Goal: Task Accomplishment & Management: Manage account settings

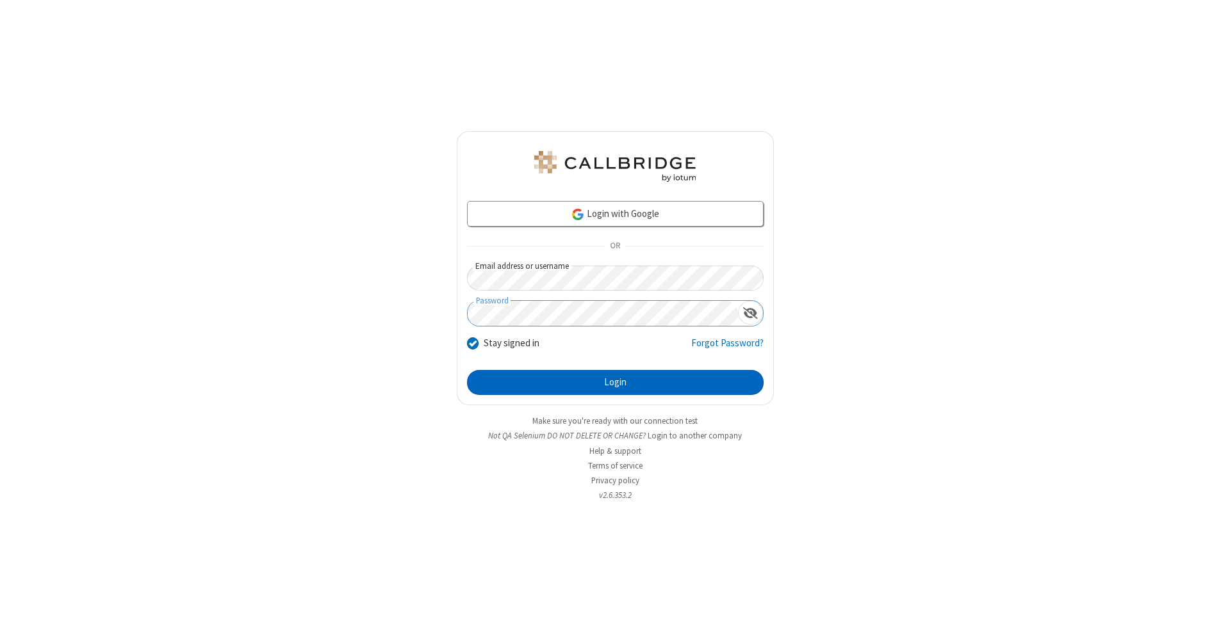
click at [615, 383] on button "Login" at bounding box center [615, 383] width 297 height 26
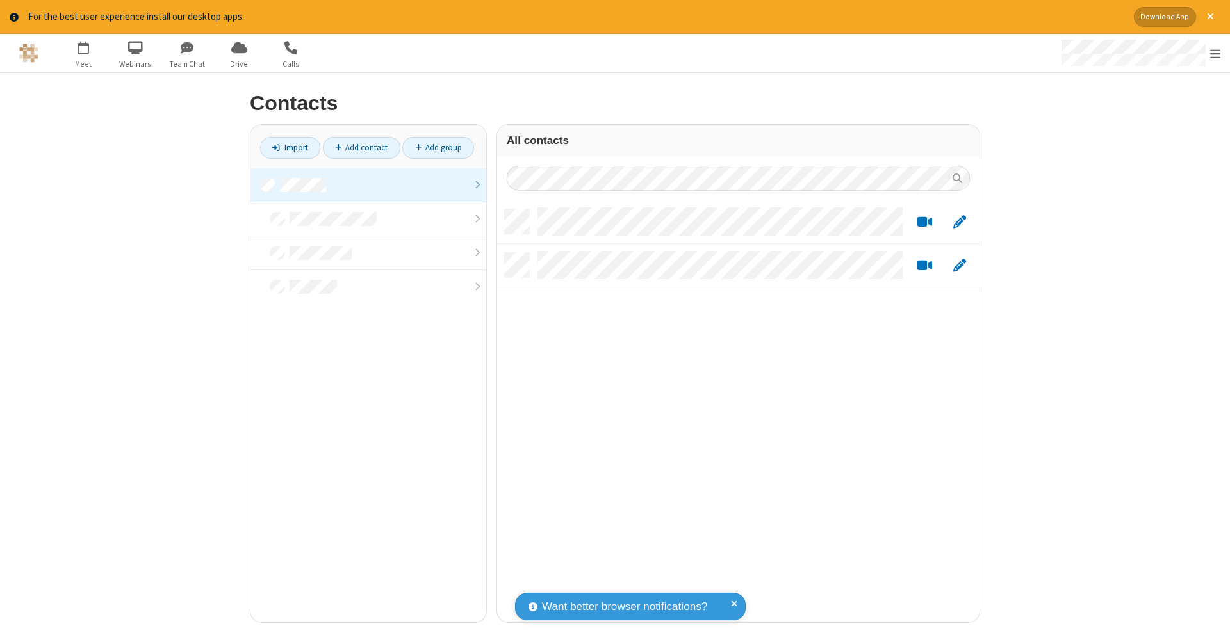
scroll to position [413, 473]
click at [368, 184] on link at bounding box center [368, 185] width 236 height 34
click at [361, 147] on link "Add contact" at bounding box center [362, 148] width 78 height 22
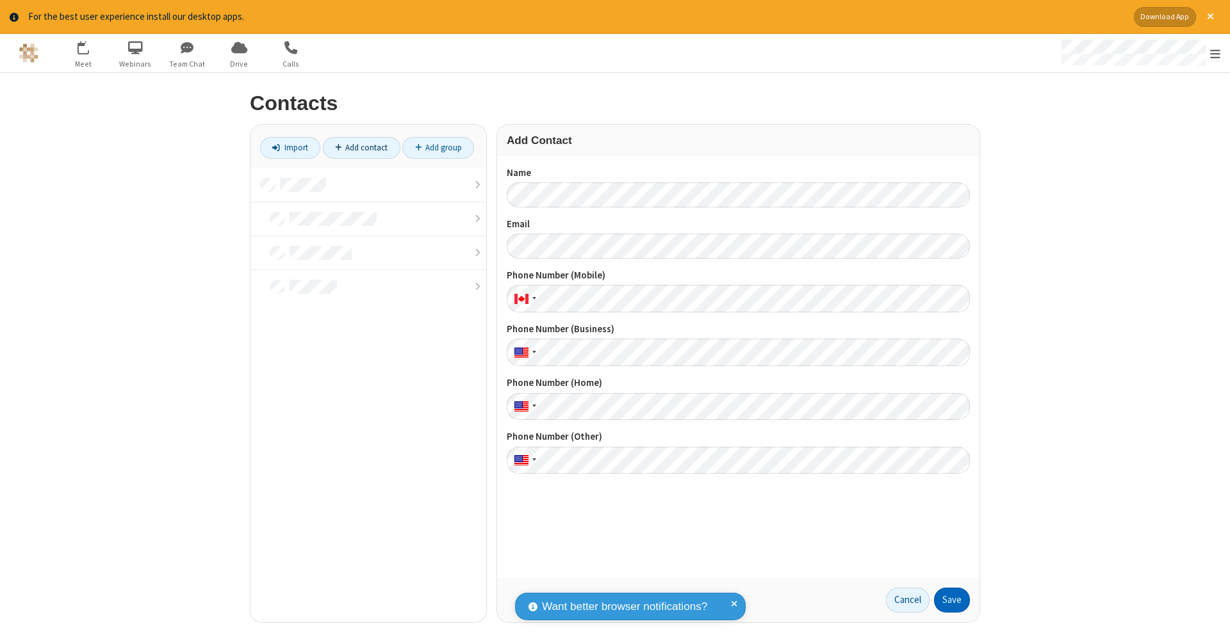
click at [952, 600] on button "Save" at bounding box center [952, 601] width 36 height 26
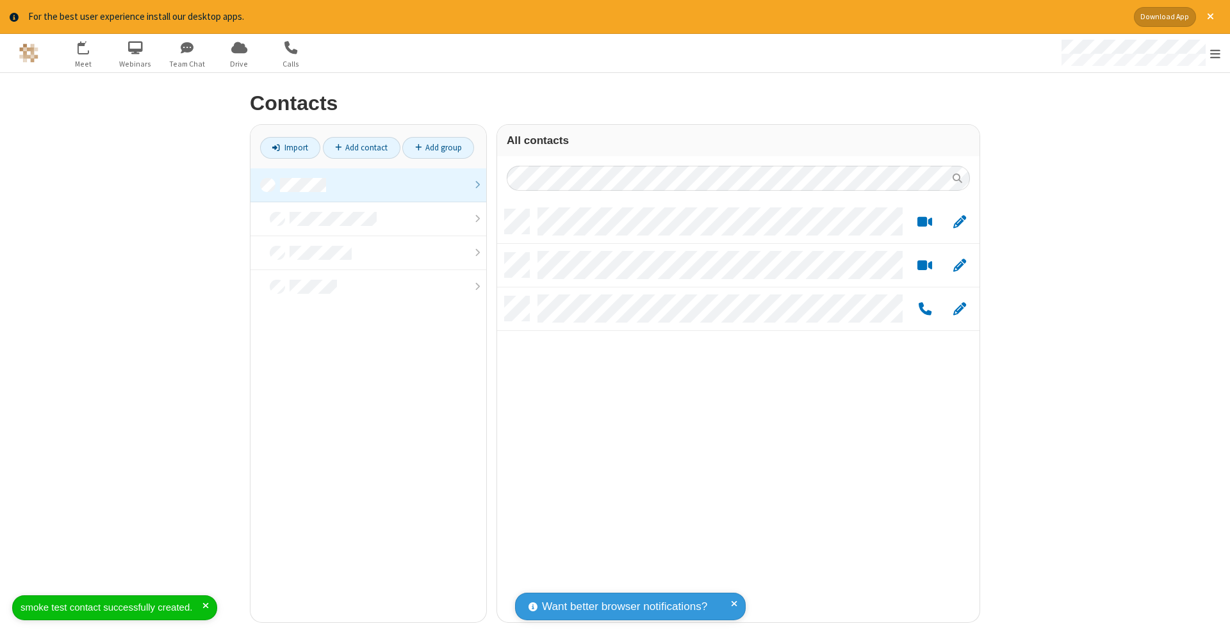
scroll to position [413, 473]
